Goal: Information Seeking & Learning: Learn about a topic

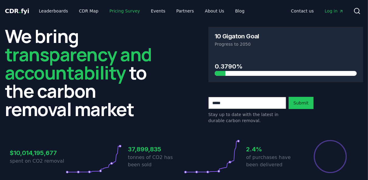
click at [114, 12] on link "Pricing Survey" at bounding box center [124, 10] width 40 height 11
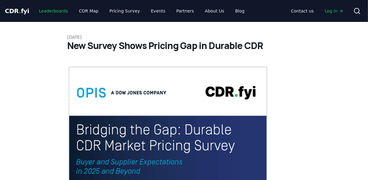
click at [50, 13] on link "Leaderboards" at bounding box center [53, 10] width 39 height 11
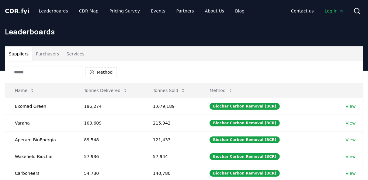
click at [13, 12] on span "CDR . fyi" at bounding box center [17, 10] width 24 height 7
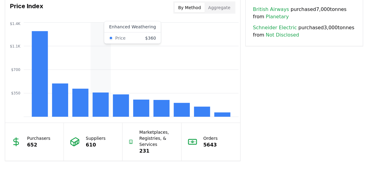
scroll to position [510, 0]
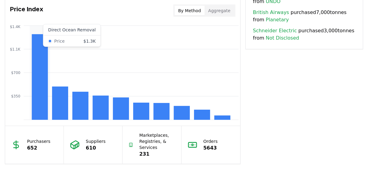
click at [37, 75] on rect at bounding box center [40, 76] width 16 height 85
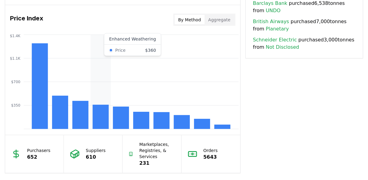
scroll to position [486, 0]
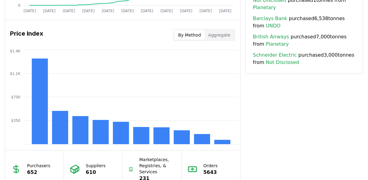
click at [219, 35] on button "Aggregate" at bounding box center [218, 35] width 29 height 10
click at [188, 32] on button "By Method" at bounding box center [189, 35] width 30 height 10
click at [43, 118] on rect at bounding box center [40, 101] width 16 height 85
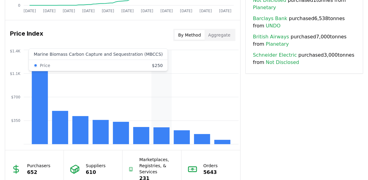
scroll to position [510, 0]
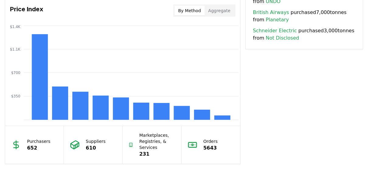
click at [214, 16] on div "Price Index By Method Aggregate" at bounding box center [122, 11] width 235 height 22
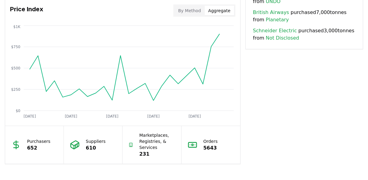
click at [216, 14] on button "Aggregate" at bounding box center [218, 11] width 29 height 10
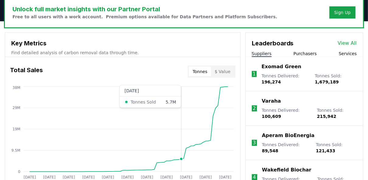
scroll to position [146, 0]
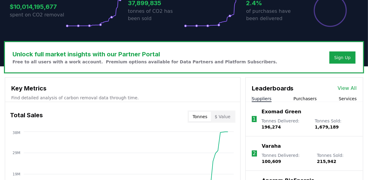
click at [220, 112] on button "$ Value" at bounding box center [222, 116] width 23 height 10
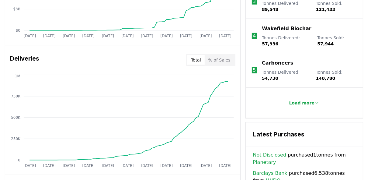
scroll to position [340, 0]
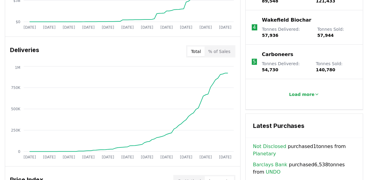
click at [219, 53] on button "% of Sales" at bounding box center [218, 51] width 29 height 10
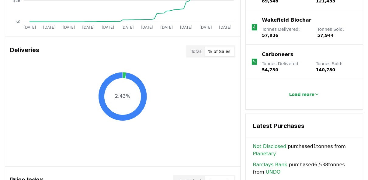
click at [200, 53] on button "Total" at bounding box center [195, 51] width 17 height 10
